Goal: Task Accomplishment & Management: Use online tool/utility

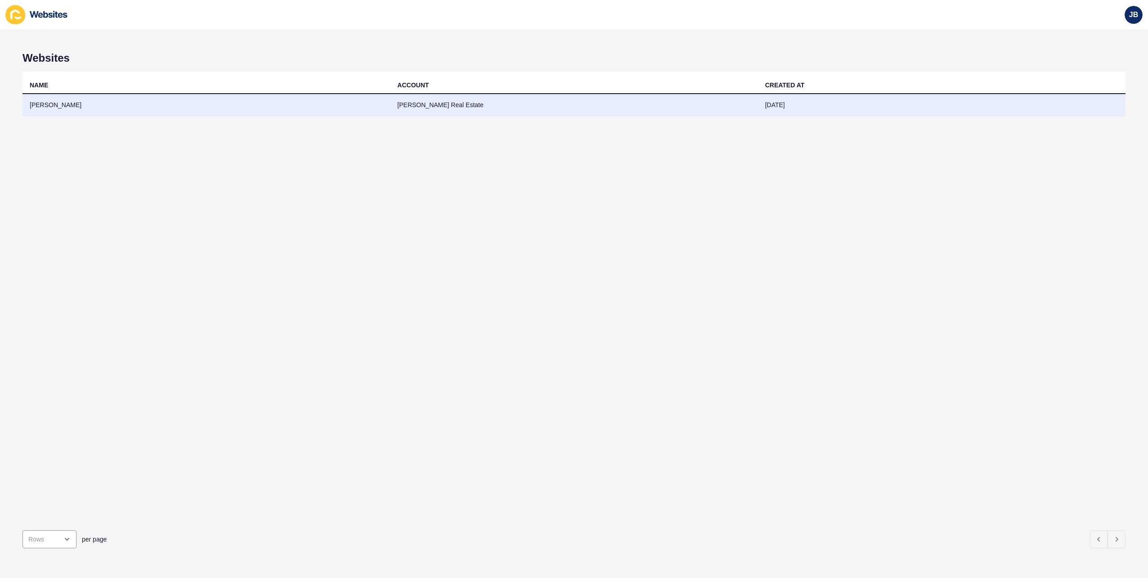
click at [60, 103] on td "[PERSON_NAME]" at bounding box center [205, 105] width 367 height 22
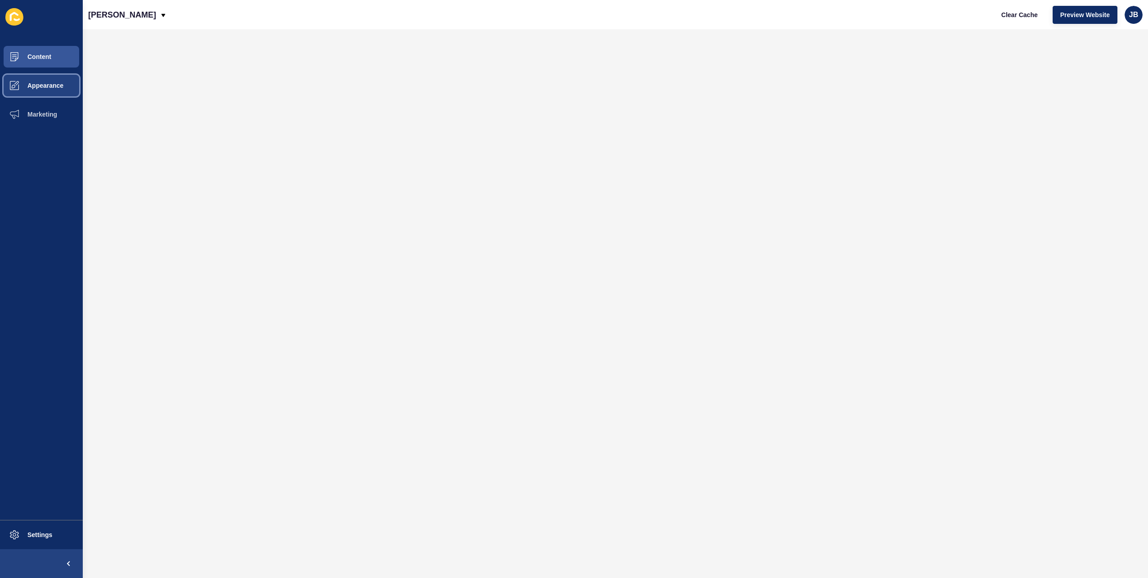
click at [44, 88] on span "Appearance" at bounding box center [31, 85] width 65 height 7
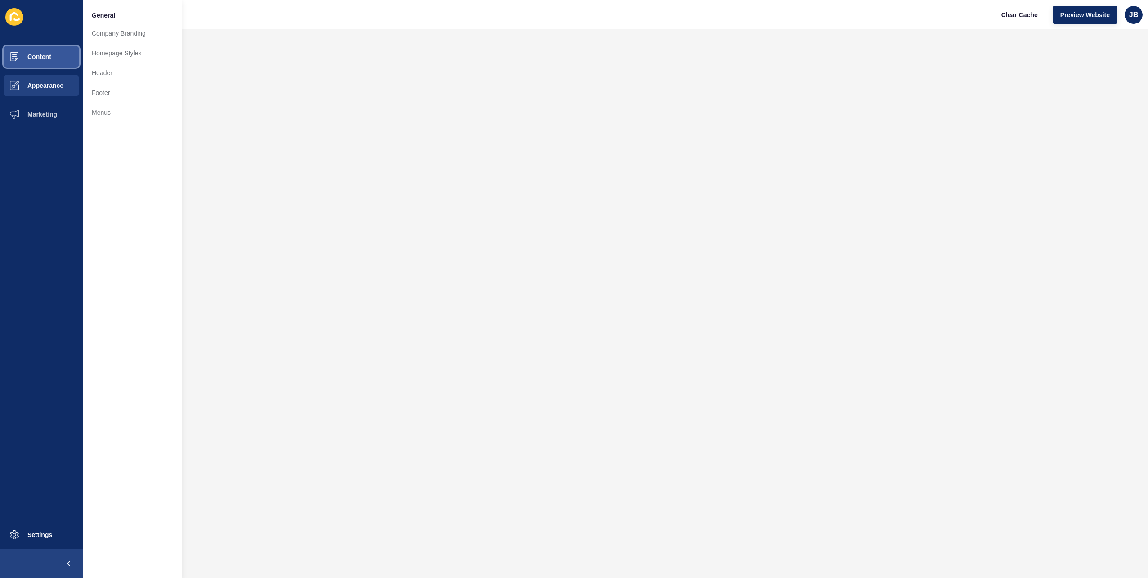
click at [42, 62] on button "Content" at bounding box center [41, 56] width 83 height 29
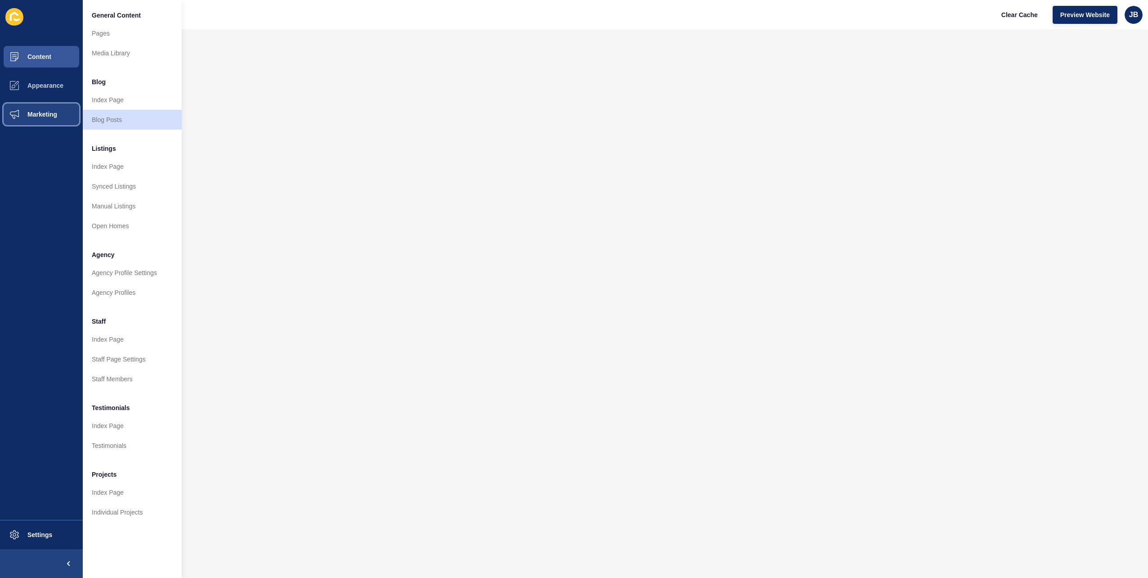
click at [25, 117] on span "Marketing" at bounding box center [28, 114] width 58 height 7
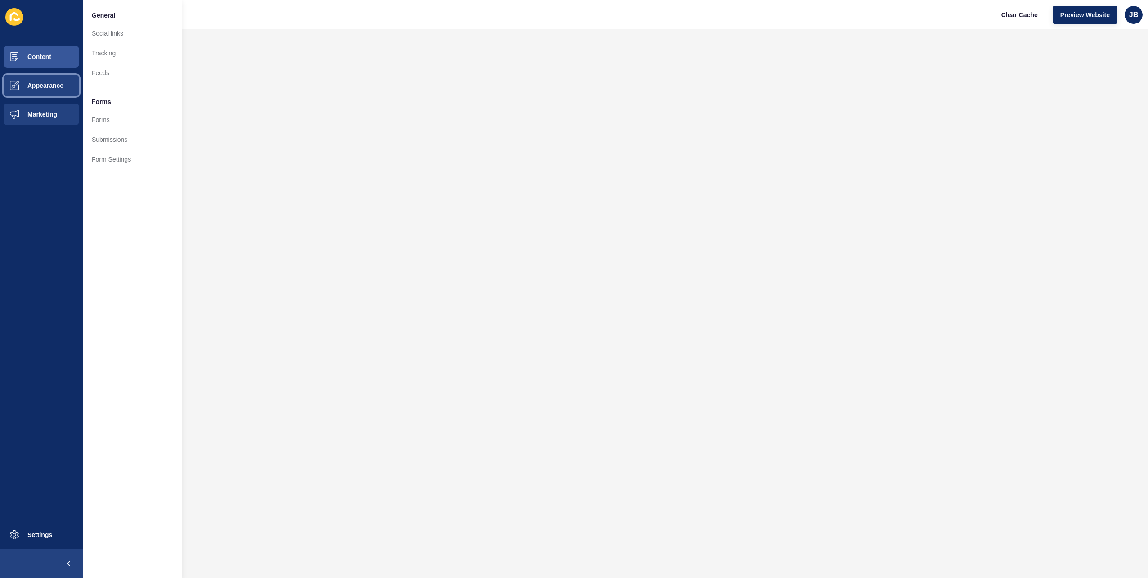
click at [35, 97] on button "Appearance" at bounding box center [41, 85] width 83 height 29
click at [42, 61] on button "Content" at bounding box center [41, 56] width 83 height 29
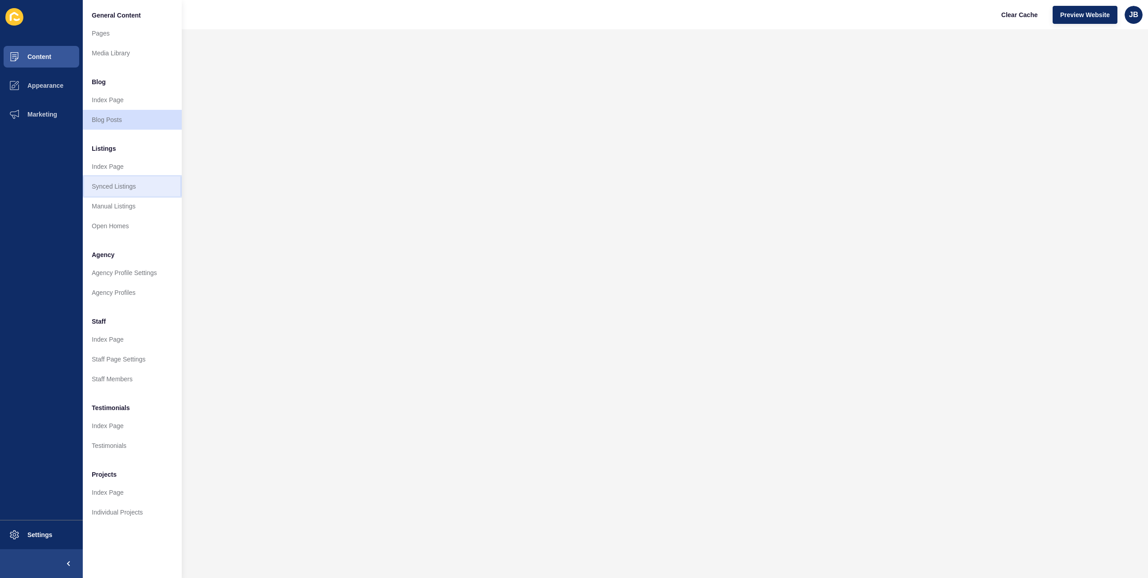
click at [124, 193] on link "Synced Listings" at bounding box center [132, 186] width 99 height 20
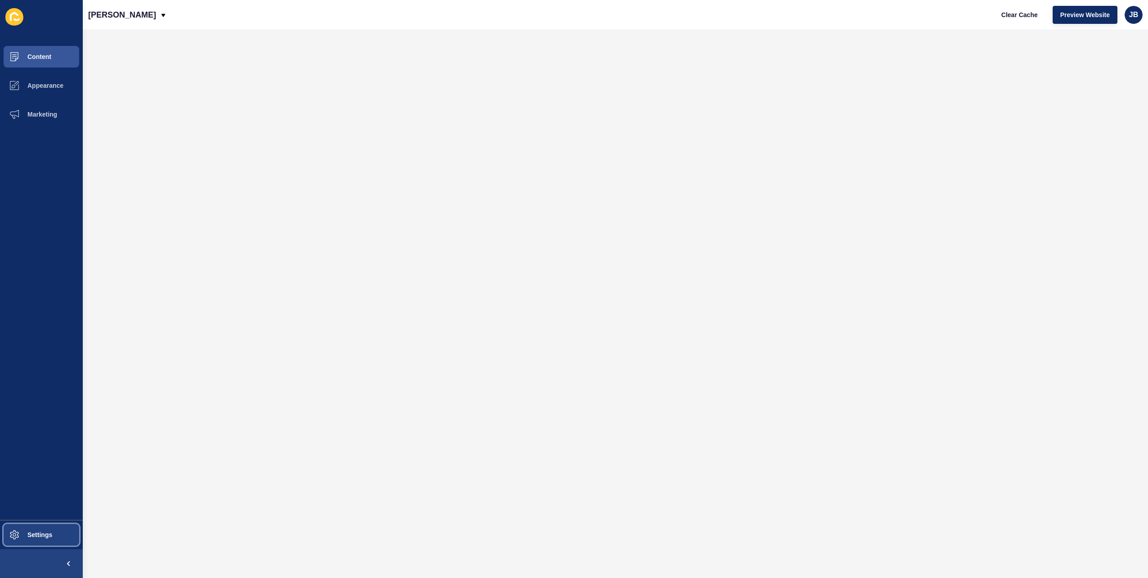
click at [62, 528] on button "Settings" at bounding box center [41, 534] width 83 height 29
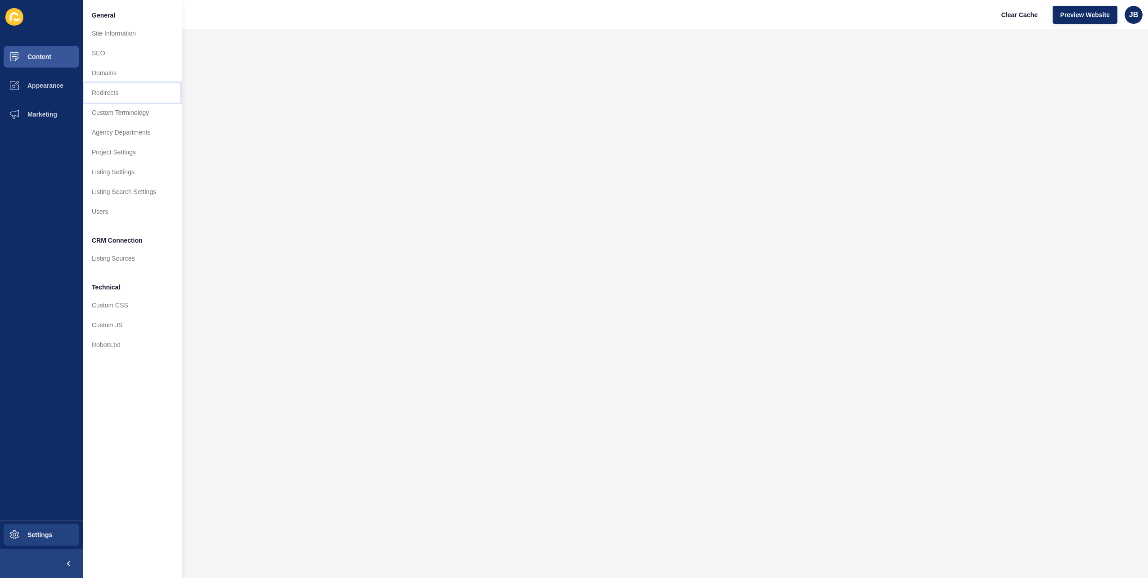
click at [111, 95] on link "Redirects" at bounding box center [132, 93] width 99 height 20
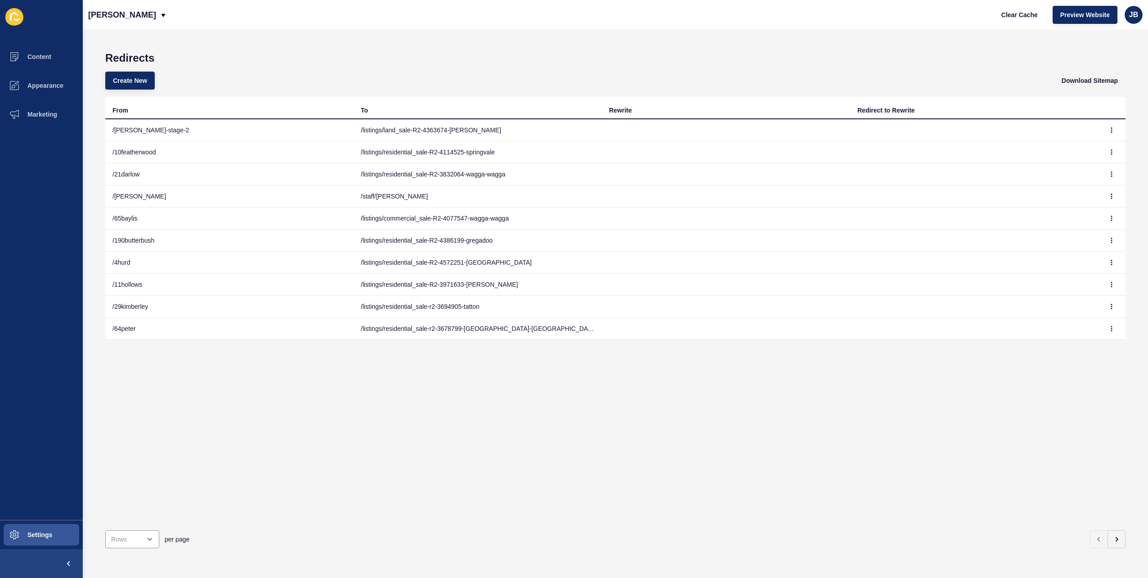
click at [341, 82] on div "Create New Download Sitemap" at bounding box center [615, 80] width 1020 height 32
click at [138, 74] on button "Create New" at bounding box center [129, 81] width 49 height 18
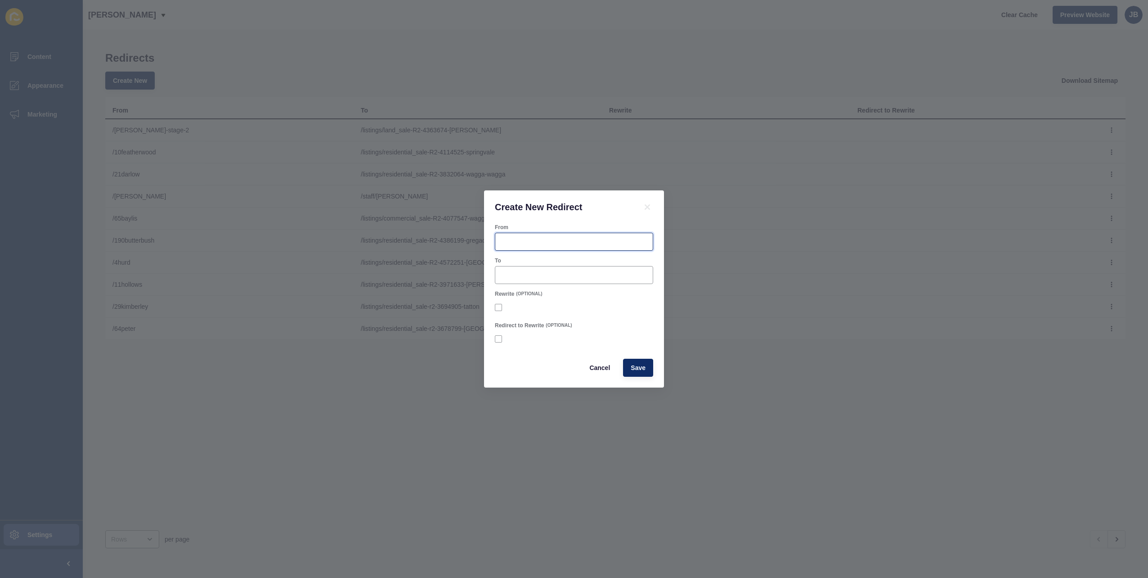
click at [543, 242] on input "From" at bounding box center [574, 241] width 147 height 9
paste input "[URL][DOMAIN_NAME]"
drag, startPoint x: 509, startPoint y: 277, endPoint x: 460, endPoint y: 266, distance: 50.1
click at [460, 266] on div "Create New Redirect From To [URL][DOMAIN_NAME] Rewrite (OPTIONAL) Redirect to R…" at bounding box center [574, 289] width 1148 height 578
type input "[URL][DOMAIN_NAME]"
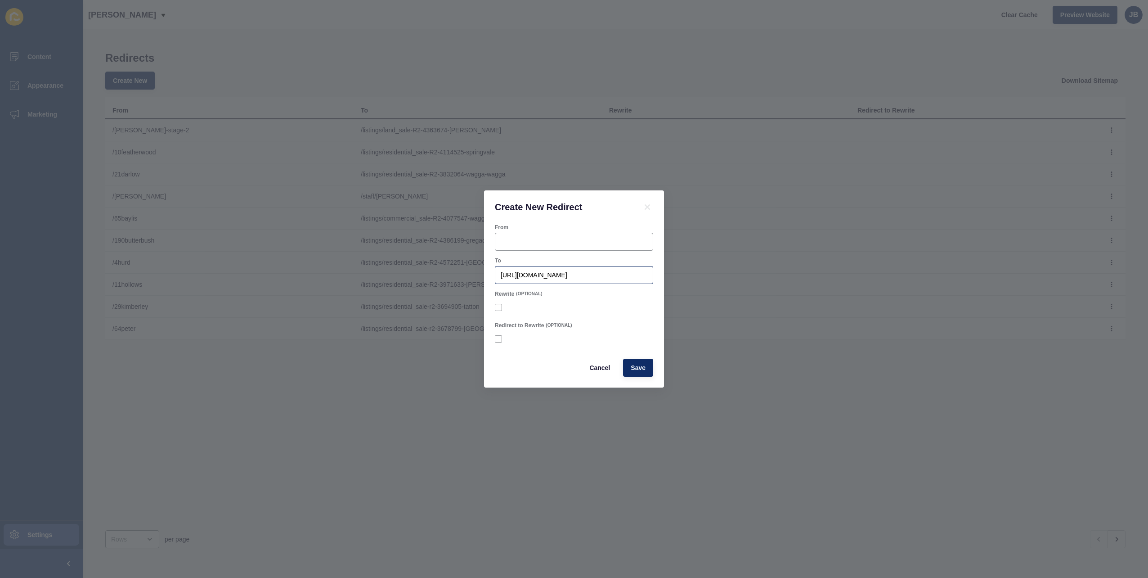
click at [561, 269] on div "[URL][DOMAIN_NAME]" at bounding box center [574, 275] width 158 height 18
click at [557, 243] on input "From" at bounding box center [574, 241] width 147 height 9
type input "/54barrima"
click at [641, 366] on span "Save" at bounding box center [638, 367] width 15 height 9
